Goal: Task Accomplishment & Management: Use online tool/utility

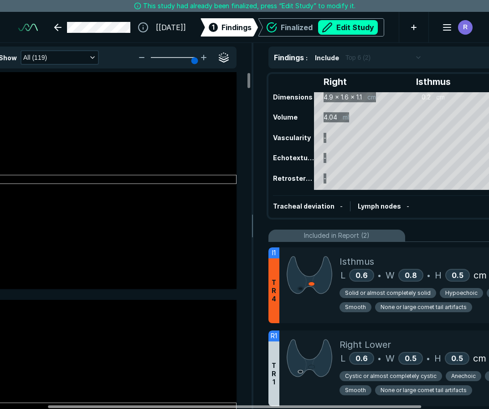
scroll to position [0, 72]
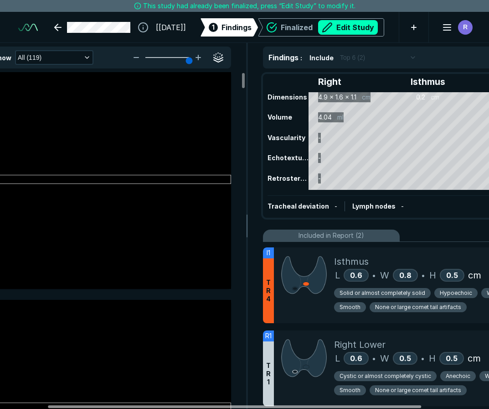
drag, startPoint x: 306, startPoint y: 406, endPoint x: 362, endPoint y: 394, distance: 56.4
click at [362, 405] on div at bounding box center [234, 406] width 373 height 3
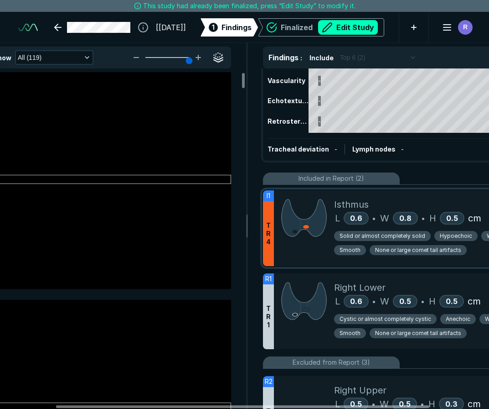
scroll to position [46, 0]
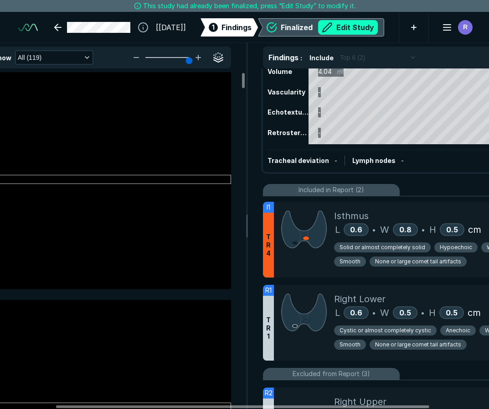
click at [353, 27] on button "Edit Study" at bounding box center [348, 27] width 60 height 15
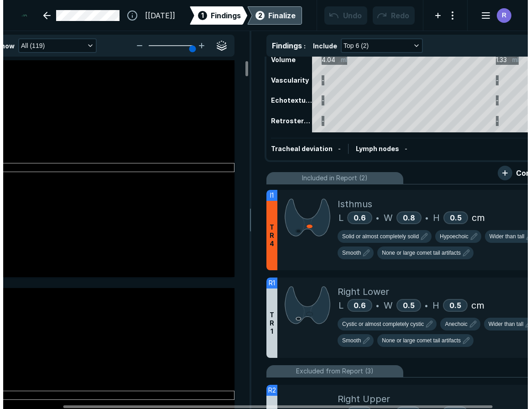
scroll to position [2852, 3561]
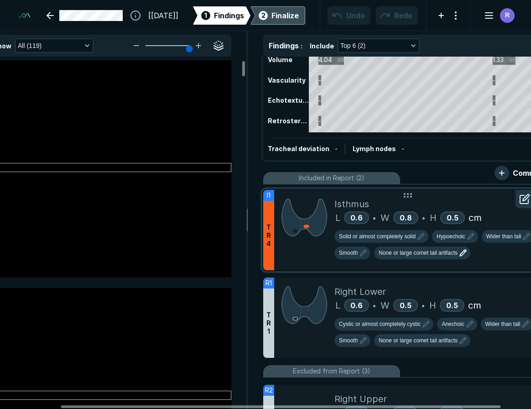
click at [451, 256] on span "None or large comet tail artifacts" at bounding box center [418, 253] width 79 height 8
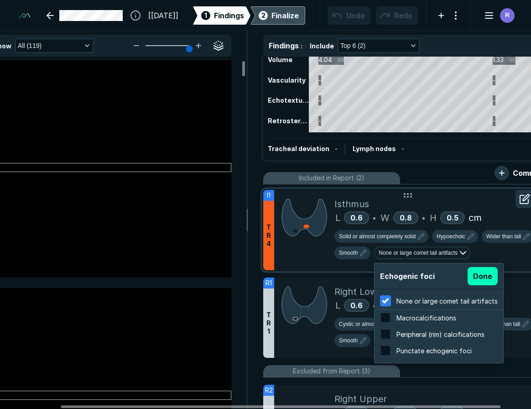
scroll to position [1467, 1739]
click at [388, 317] on input "checkbox" at bounding box center [385, 317] width 11 height 11
checkbox input "true"
checkbox input "false"
click at [470, 278] on button "Done" at bounding box center [482, 276] width 30 height 18
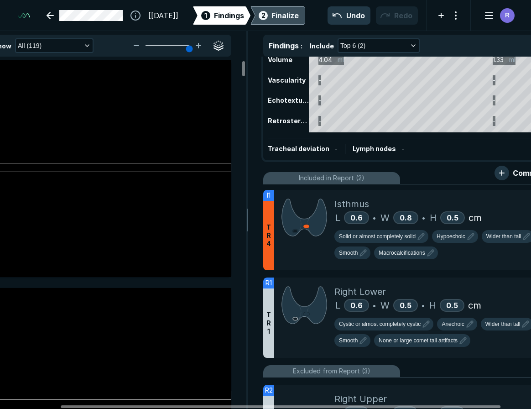
click at [280, 17] on div "Finalize" at bounding box center [284, 15] width 27 height 11
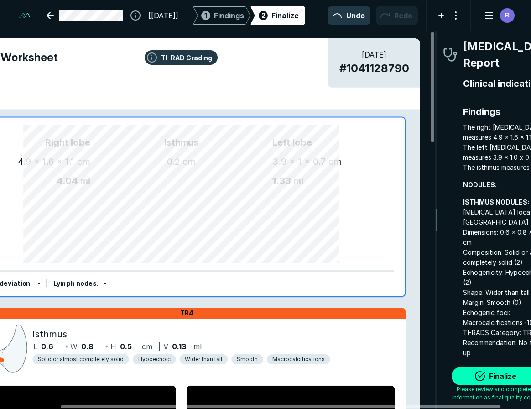
scroll to position [2819, 1648]
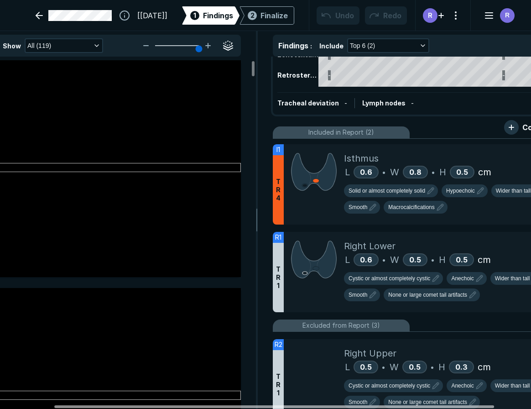
scroll to position [0, 64]
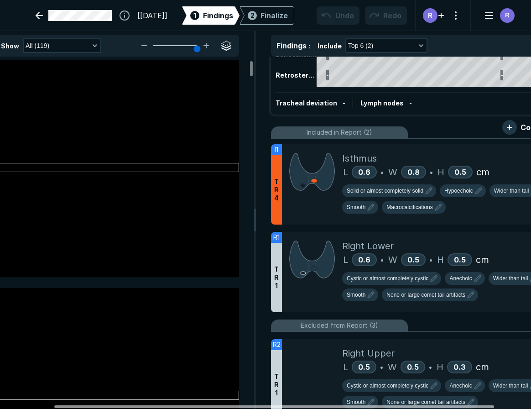
drag, startPoint x: 368, startPoint y: 406, endPoint x: 421, endPoint y: 395, distance: 54.5
click at [421, 405] on div at bounding box center [274, 406] width 440 height 3
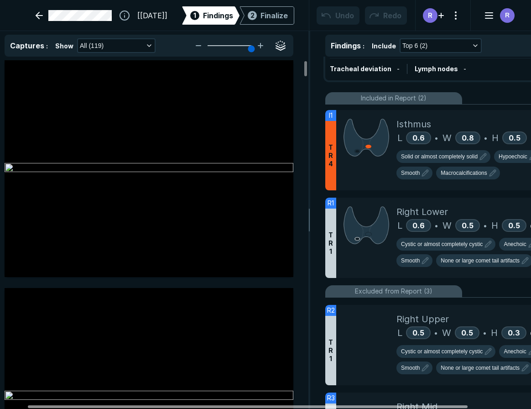
scroll to position [0, 0]
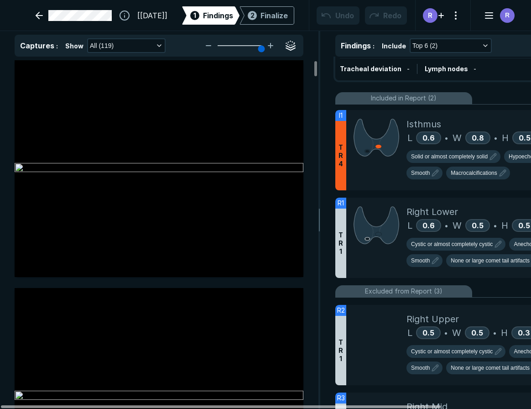
drag, startPoint x: 404, startPoint y: 404, endPoint x: 283, endPoint y: 405, distance: 121.8
click at [283, 406] on div at bounding box center [221, 406] width 440 height 3
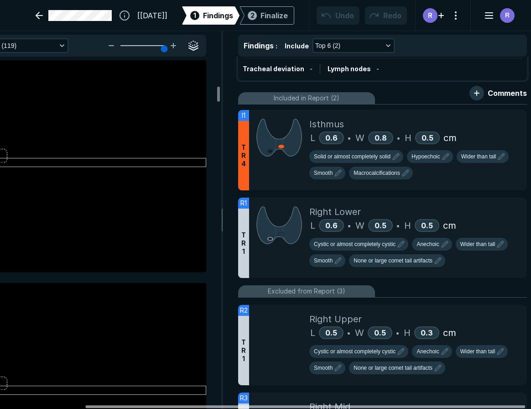
scroll to position [0, 108]
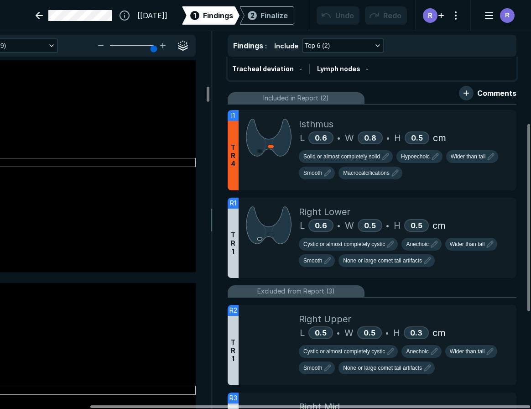
drag, startPoint x: 371, startPoint y: 406, endPoint x: 463, endPoint y: 399, distance: 91.9
click at [463, 405] on div at bounding box center [310, 406] width 440 height 3
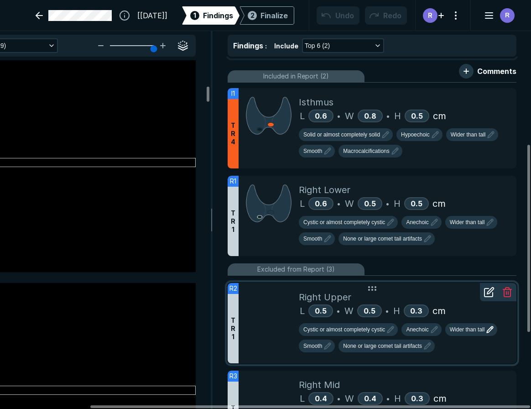
scroll to position [125, 0]
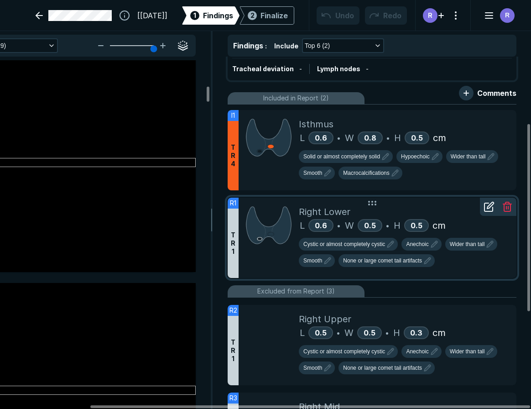
click at [508, 207] on line at bounding box center [508, 207] width 0 height 3
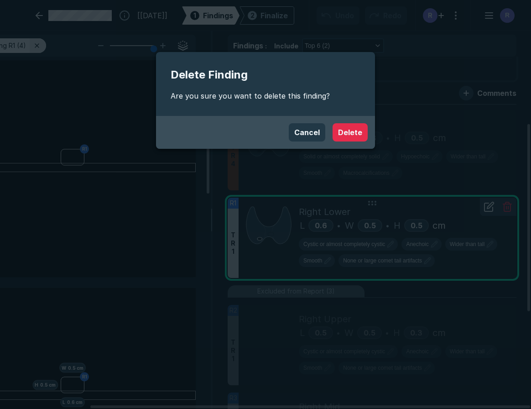
scroll to position [2640, 2457]
click at [354, 132] on button "Delete" at bounding box center [349, 132] width 35 height 18
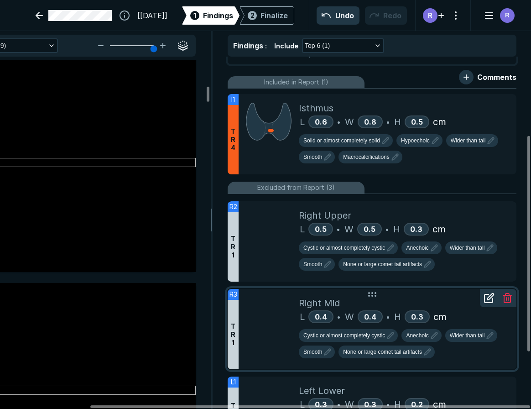
scroll to position [125, 0]
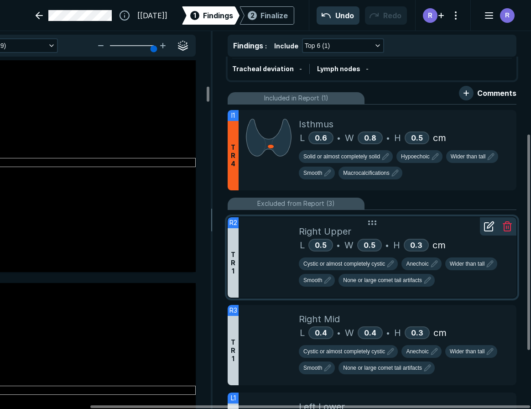
click at [508, 228] on line at bounding box center [508, 227] width 0 height 3
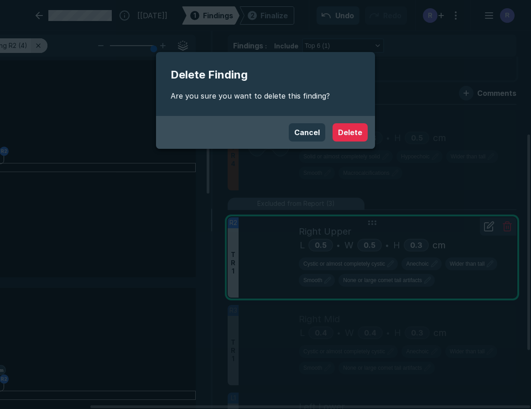
scroll to position [2640, 2457]
click at [342, 131] on button "Delete" at bounding box center [349, 132] width 35 height 18
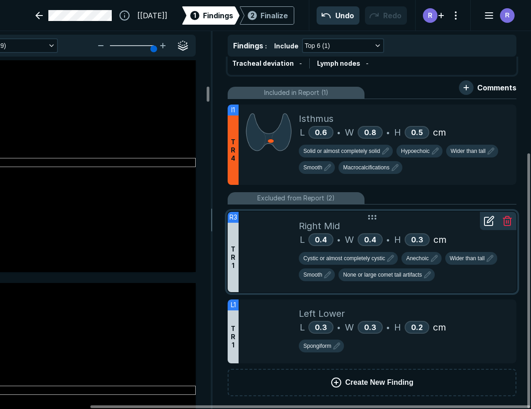
scroll to position [133, 0]
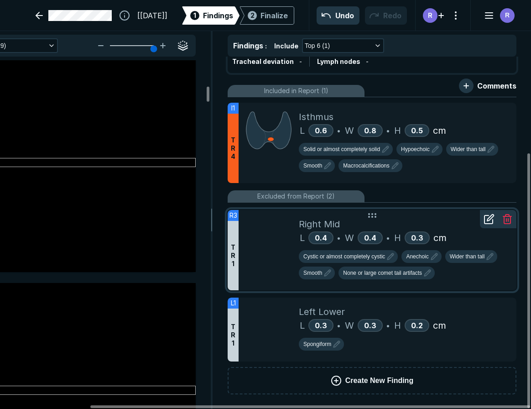
click at [508, 216] on icon at bounding box center [507, 216] width 8 height 0
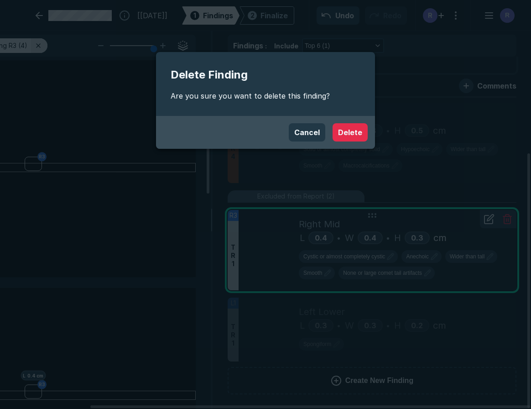
scroll to position [2640, 2457]
click at [356, 128] on button "Delete" at bounding box center [349, 132] width 35 height 18
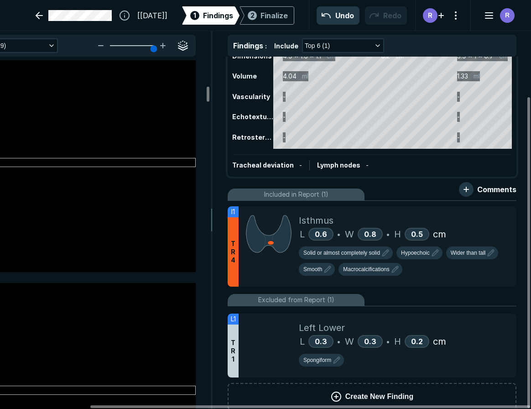
scroll to position [45, 0]
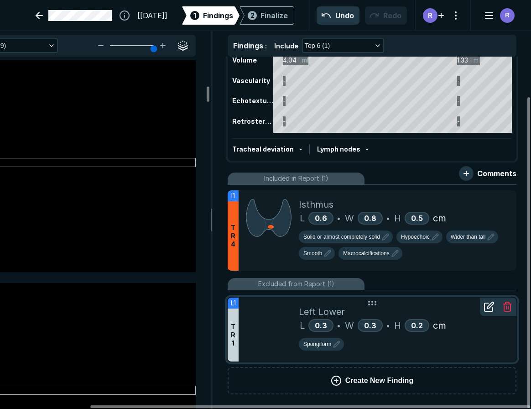
click at [508, 310] on icon at bounding box center [507, 306] width 11 height 11
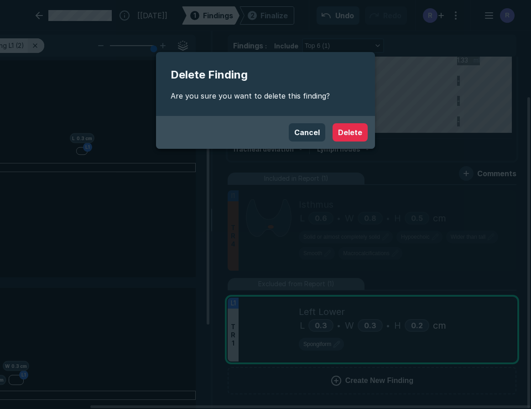
scroll to position [2640, 2457]
click at [340, 127] on button "Delete" at bounding box center [349, 132] width 35 height 18
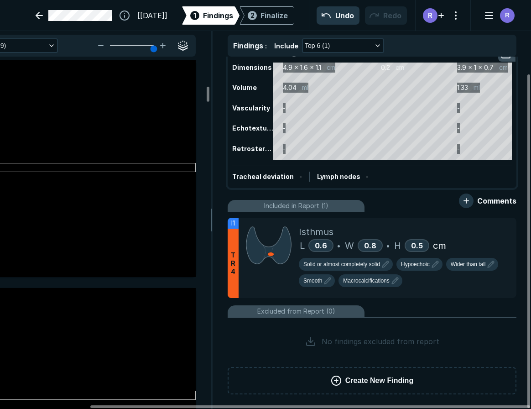
scroll to position [2052, 0]
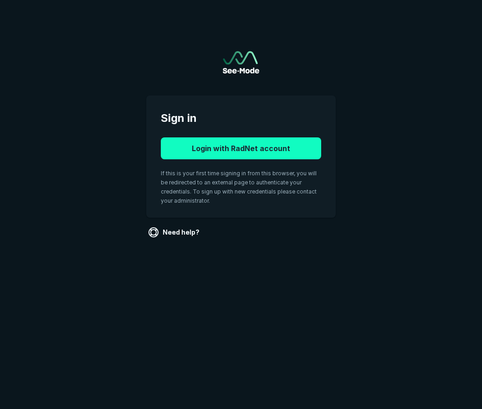
click at [250, 147] on button "Login with RadNet account" at bounding box center [241, 148] width 161 height 22
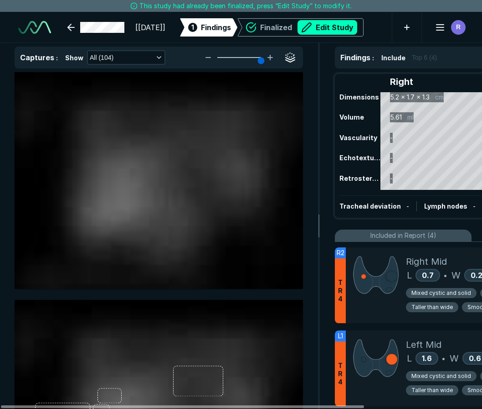
scroll to position [2798, 3343]
